Goal: Transaction & Acquisition: Book appointment/travel/reservation

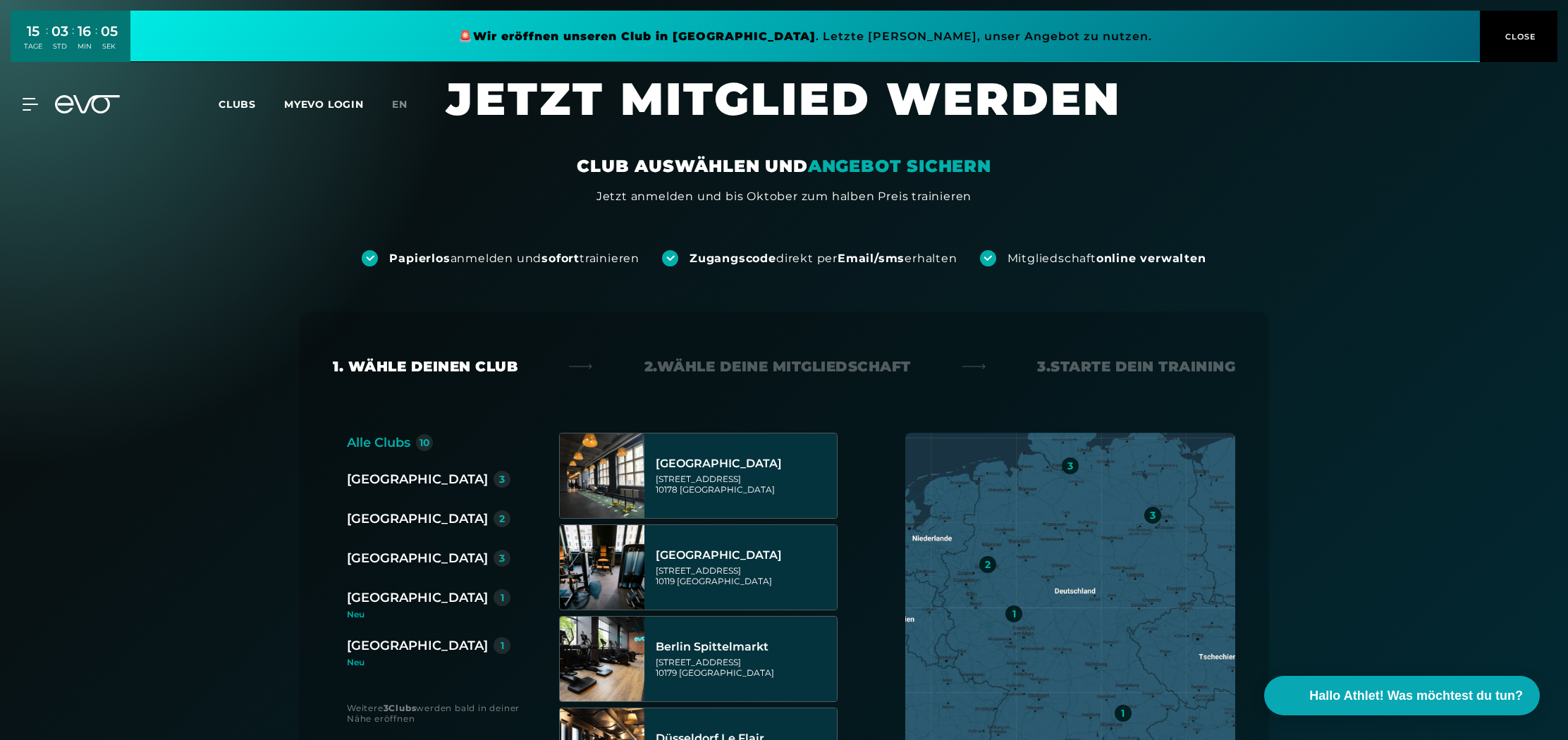
click at [499, 558] on div "3" at bounding box center [502, 558] width 6 height 10
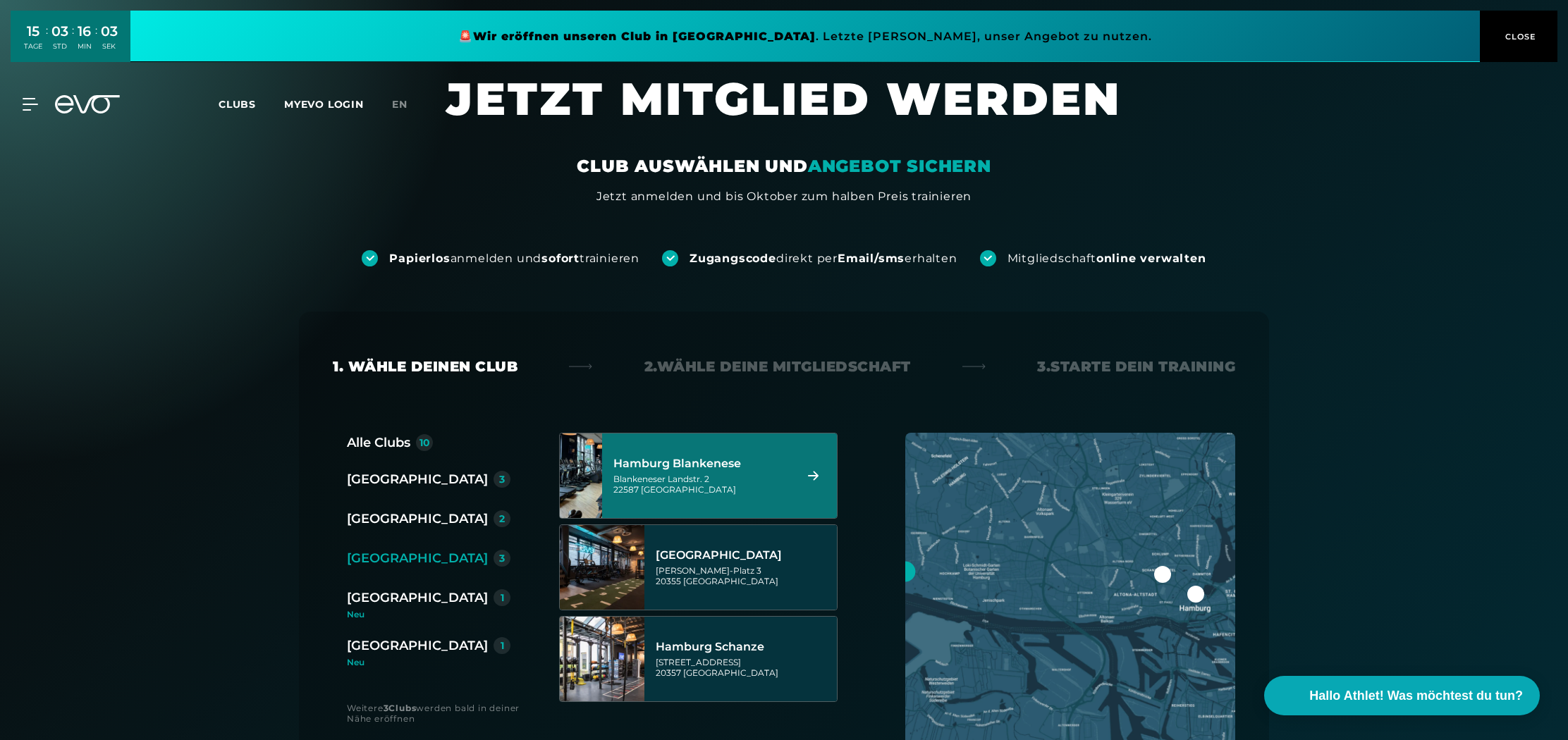
click at [667, 477] on div "Blankeneser Landstr. 2 22587 Hamburg" at bounding box center [701, 483] width 177 height 21
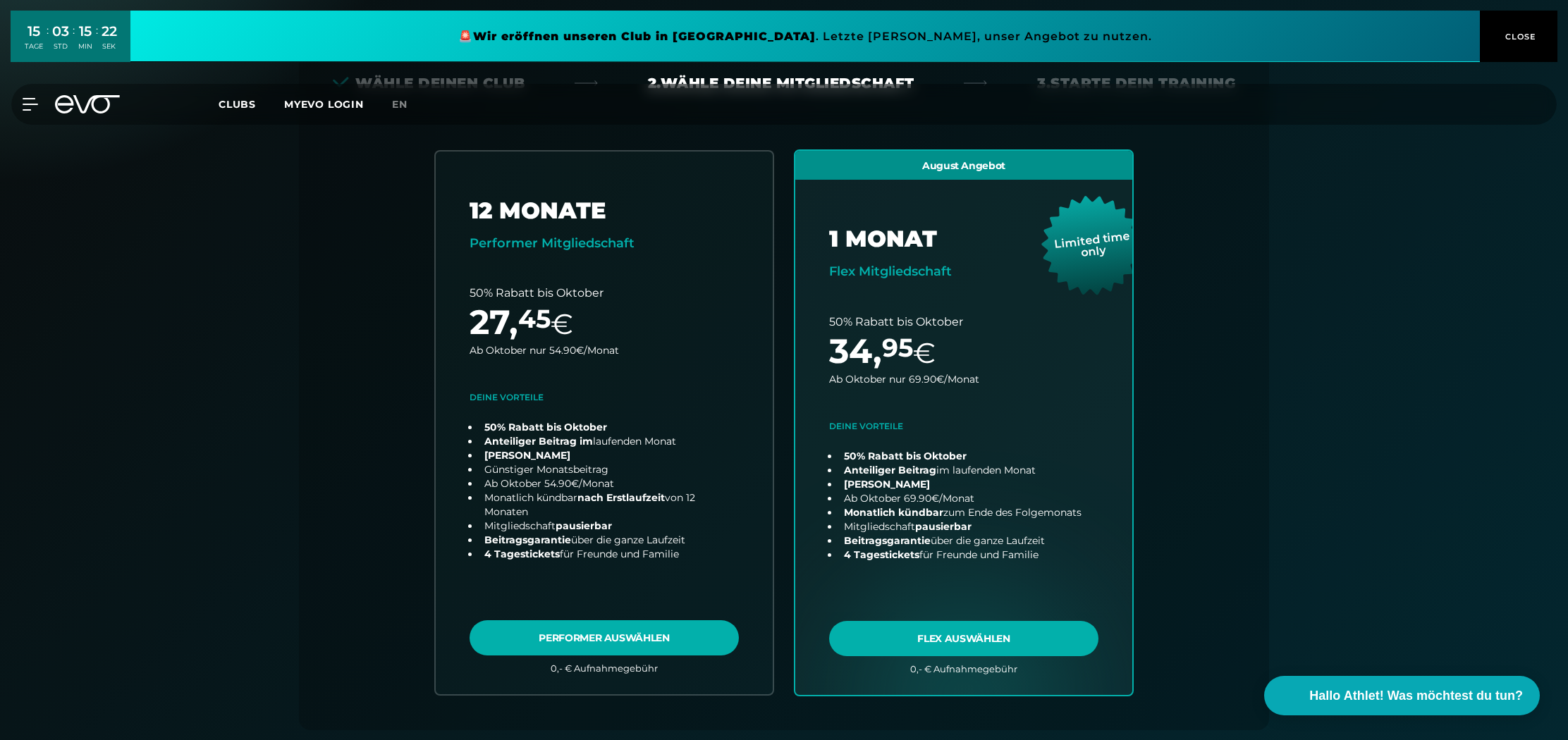
scroll to position [325, 0]
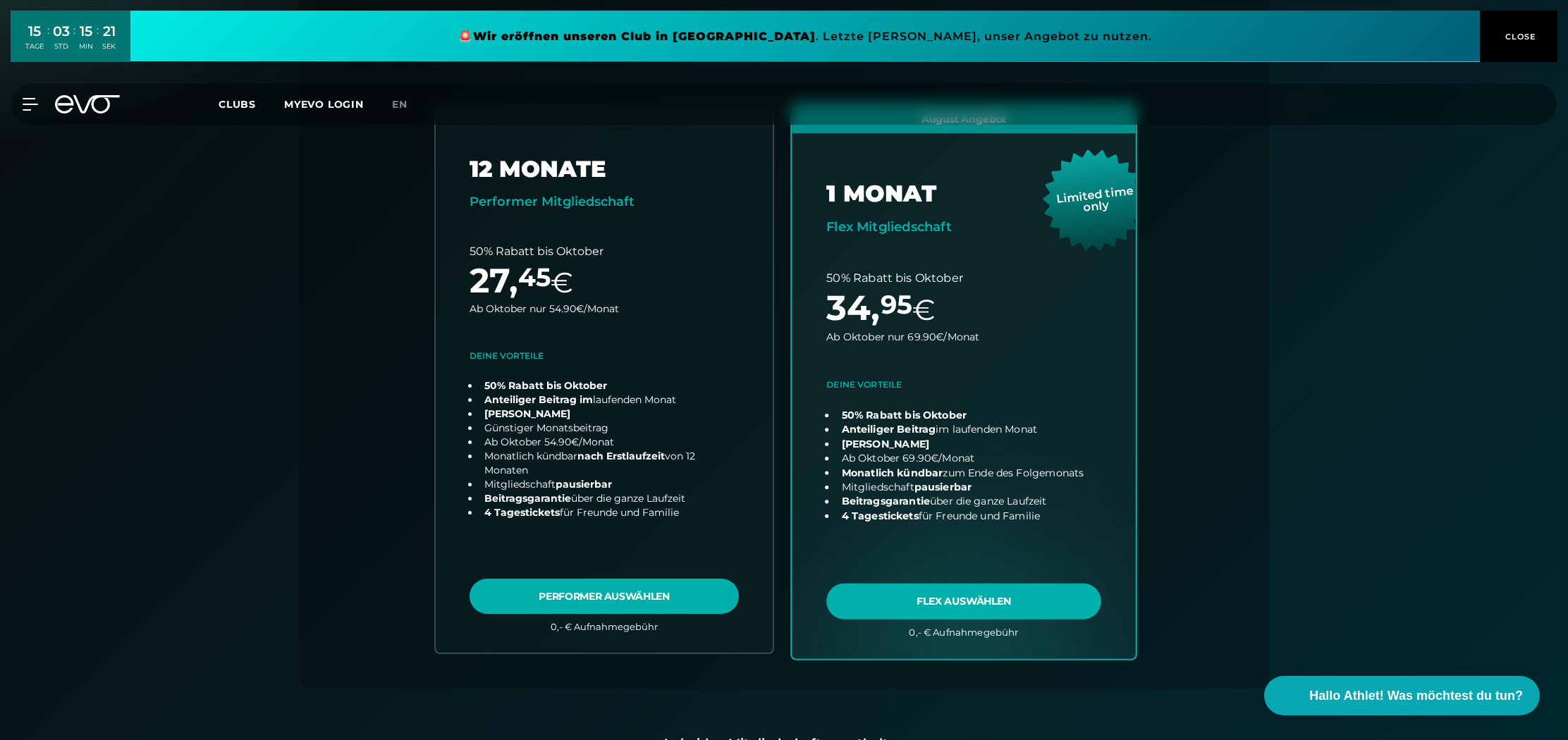
click at [897, 614] on link "choose plan" at bounding box center [963, 381] width 344 height 555
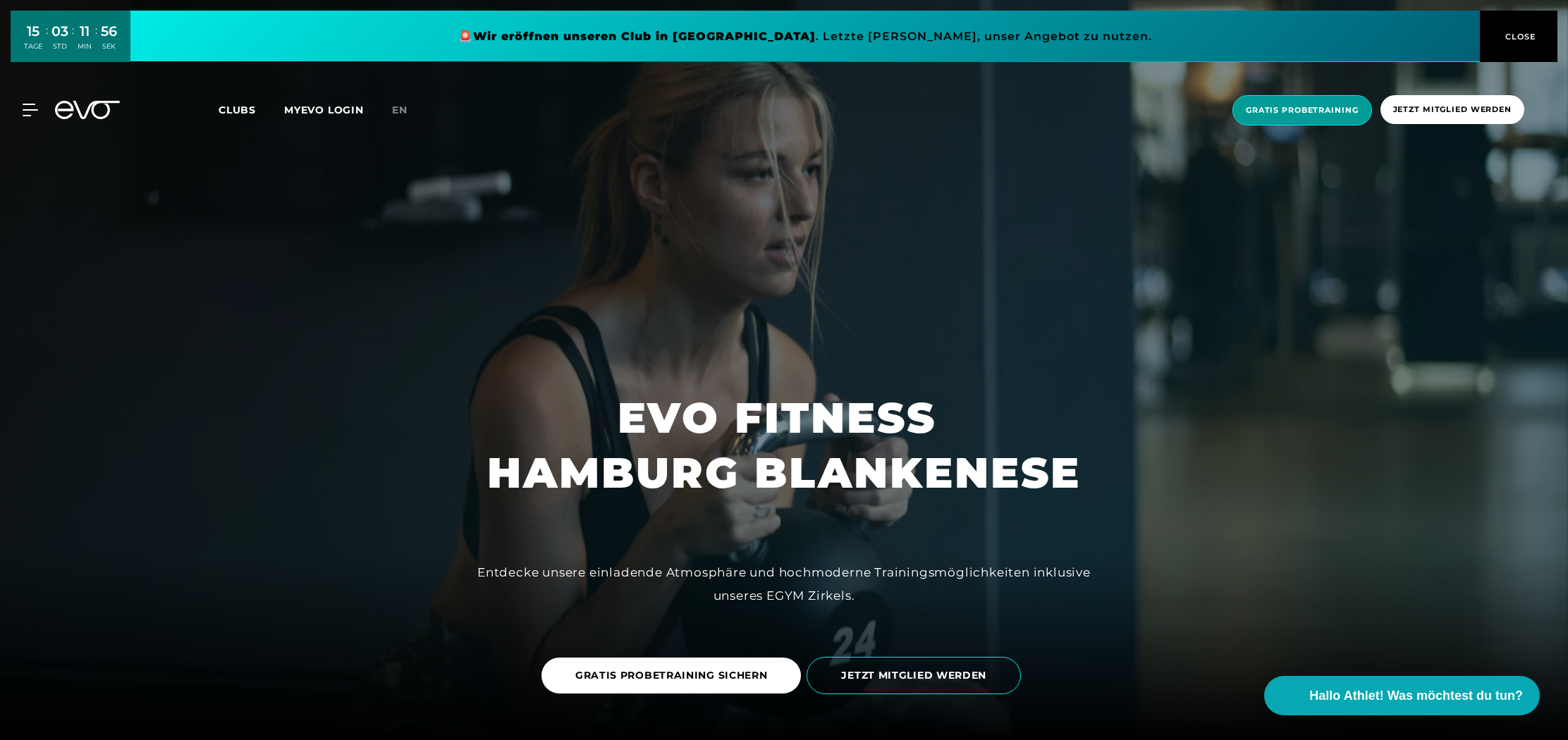
click at [1303, 109] on span "Gratis Probetraining" at bounding box center [1303, 110] width 113 height 12
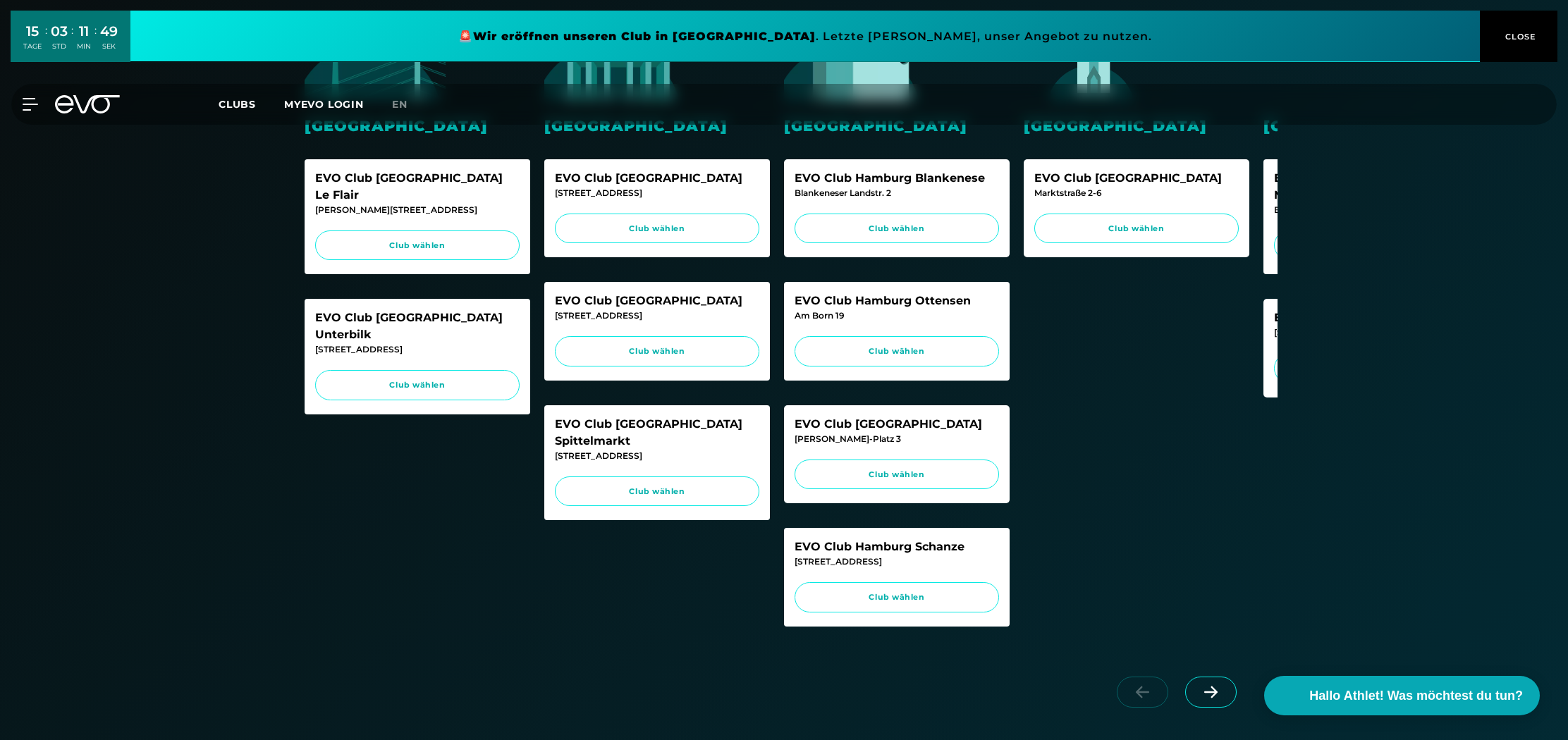
scroll to position [402, 0]
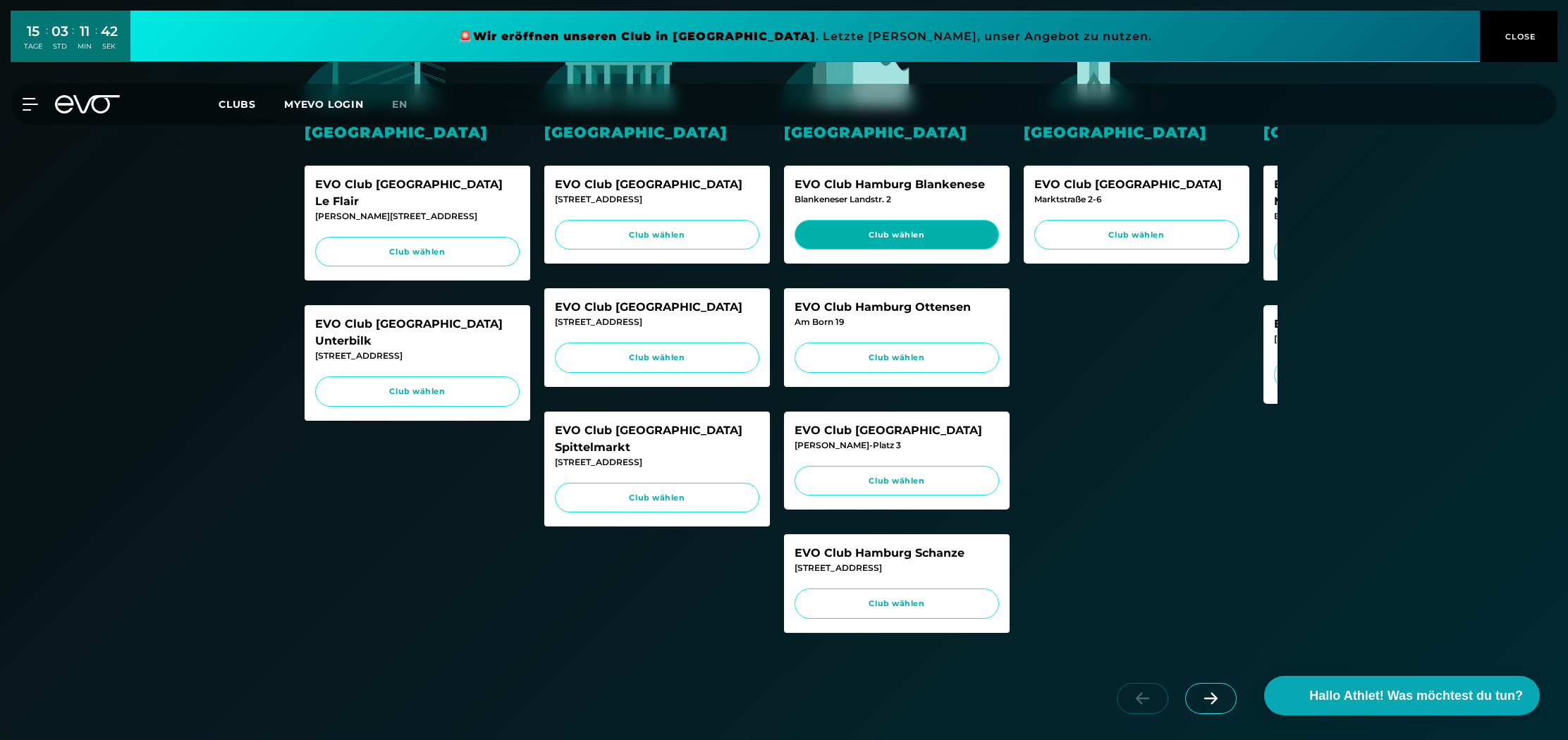
click at [903, 246] on span "Club wählen" at bounding box center [897, 235] width 205 height 31
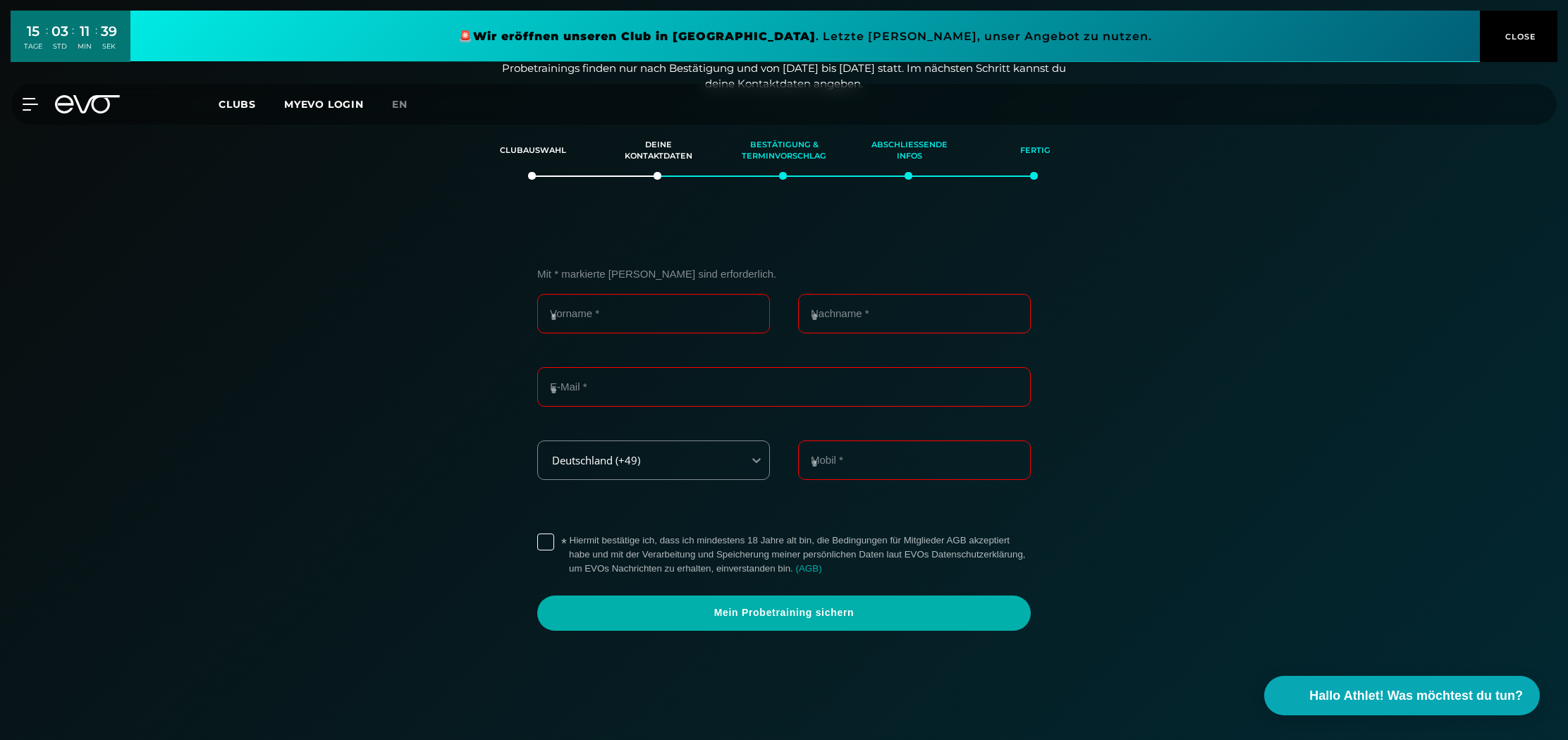
scroll to position [182, 0]
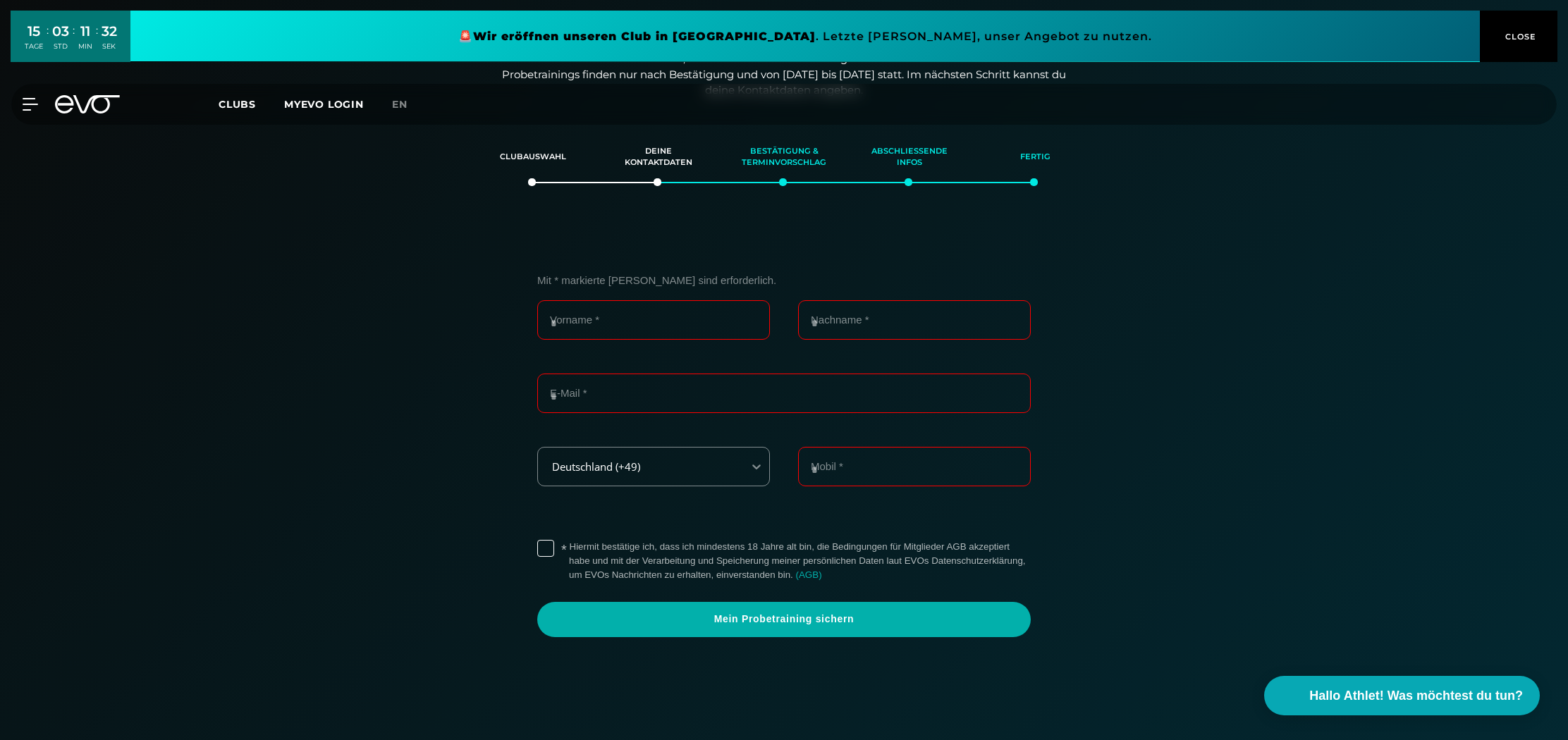
click at [307, 104] on link "MYEVO LOGIN" at bounding box center [323, 104] width 79 height 13
